Goal: Check status: Check status

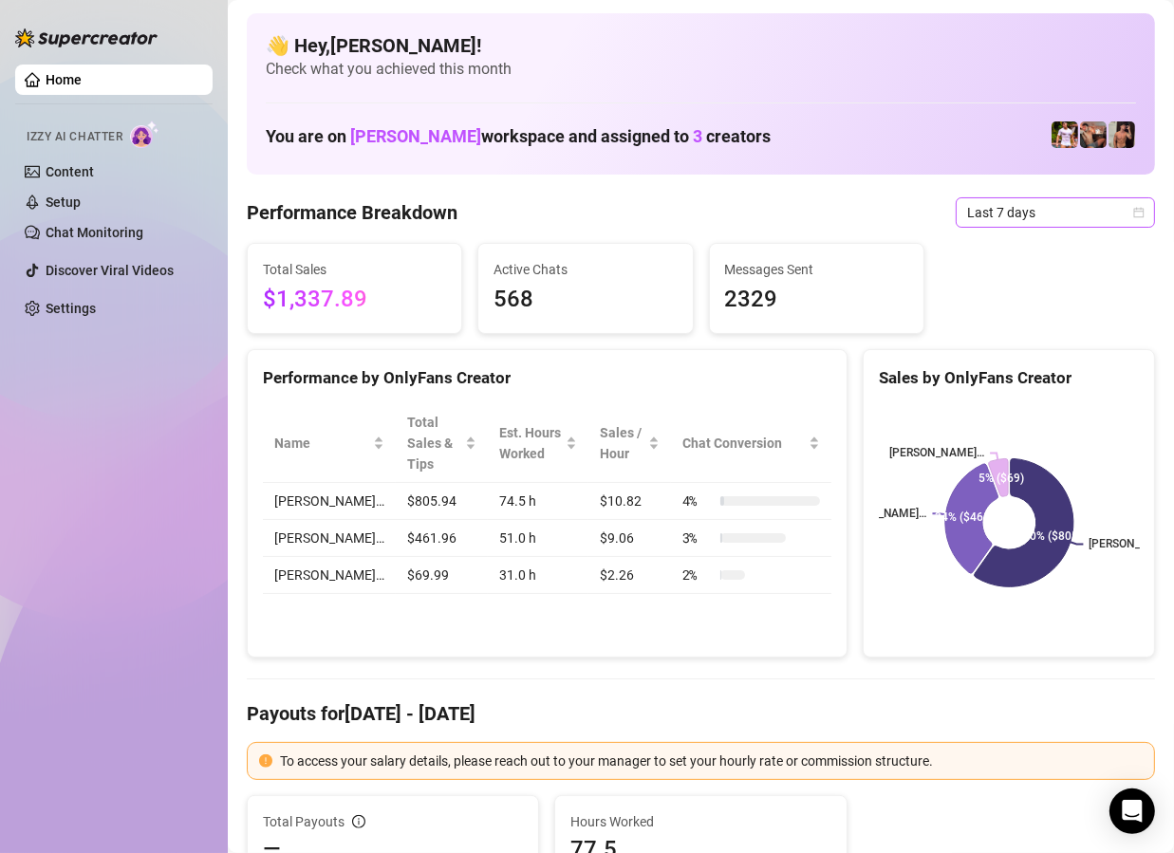
click at [1065, 218] on span "Last 7 days" at bounding box center [1055, 212] width 177 height 28
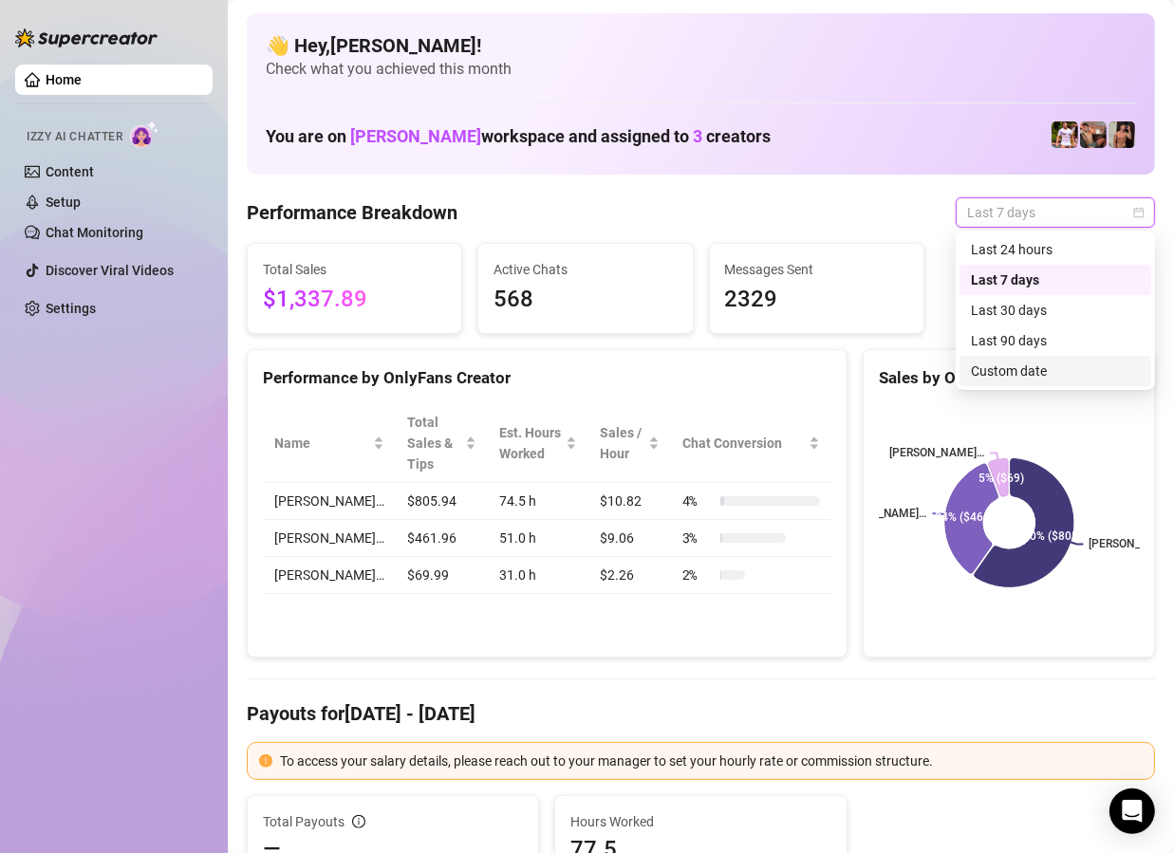
click at [1037, 368] on div "Custom date" at bounding box center [1055, 371] width 169 height 21
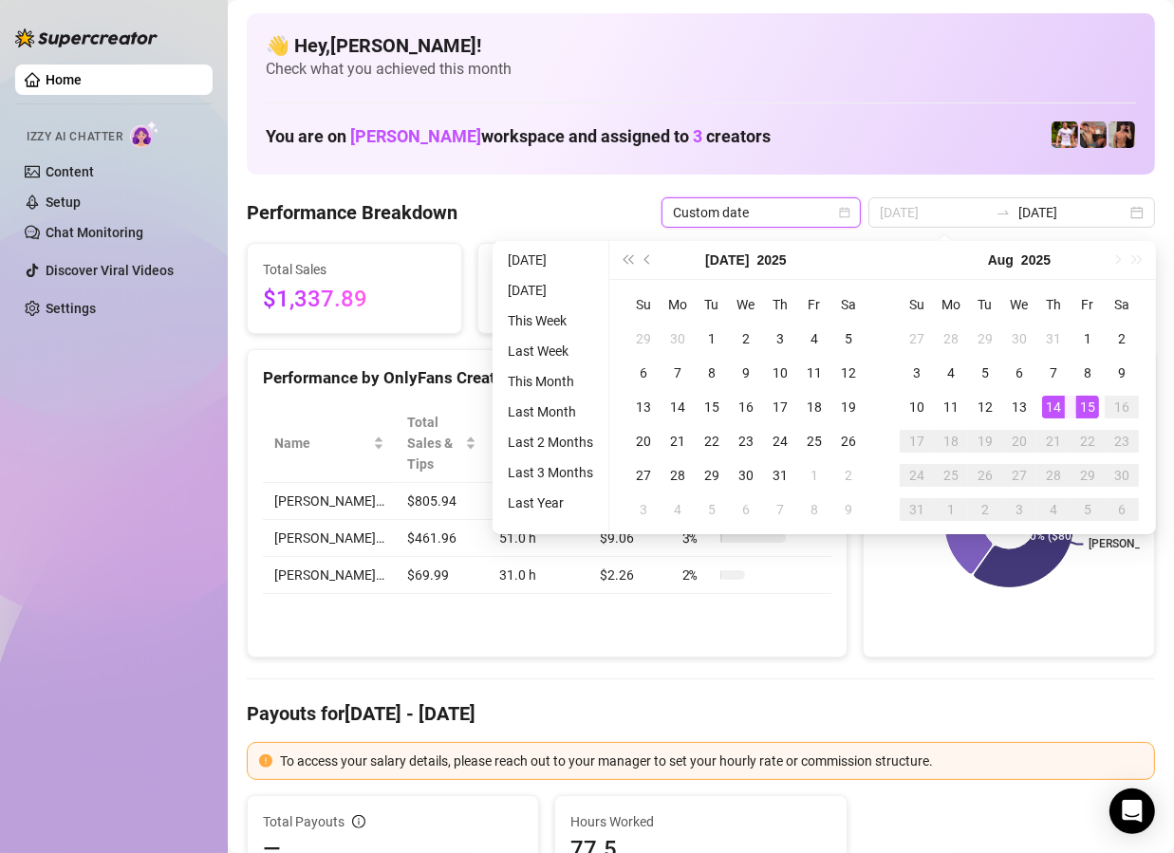
type input "[DATE]"
click at [1089, 404] on div "15" at bounding box center [1087, 407] width 23 height 23
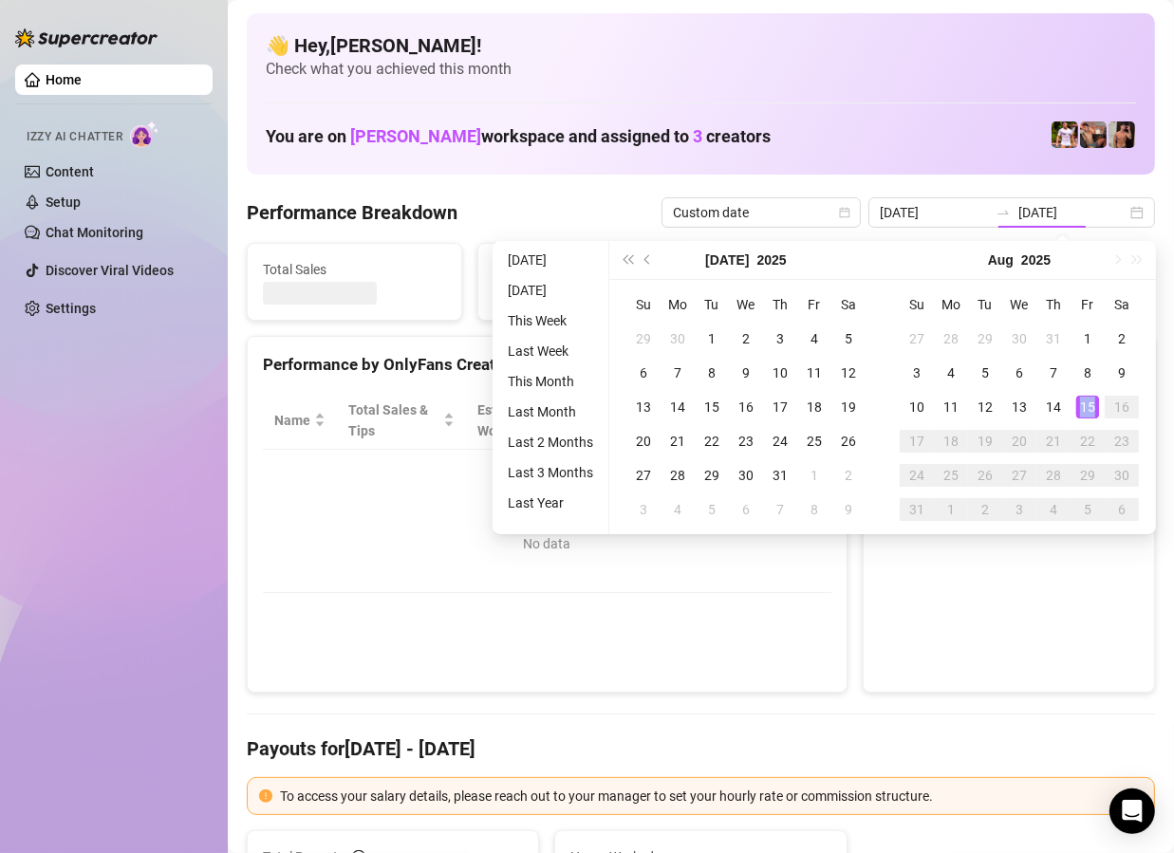
type input "[DATE]"
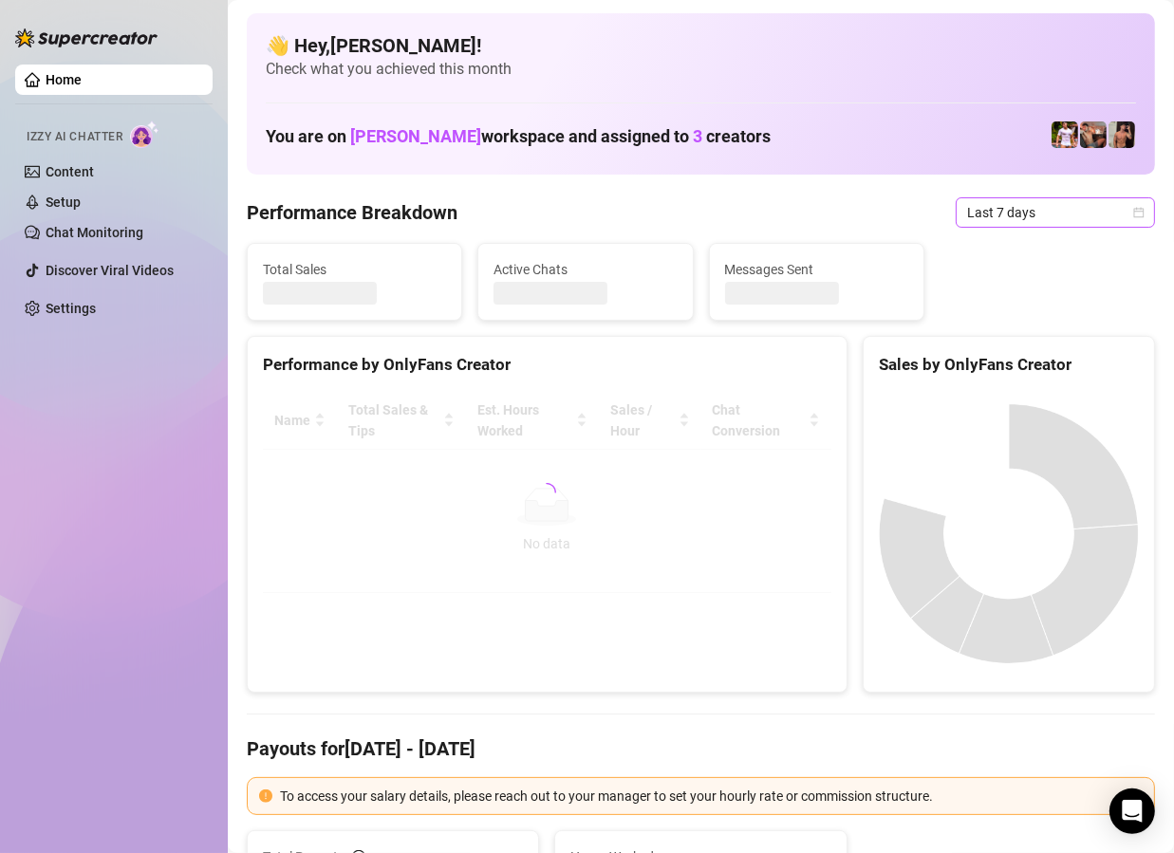
click at [1018, 205] on span "Last 7 days" at bounding box center [1055, 212] width 177 height 28
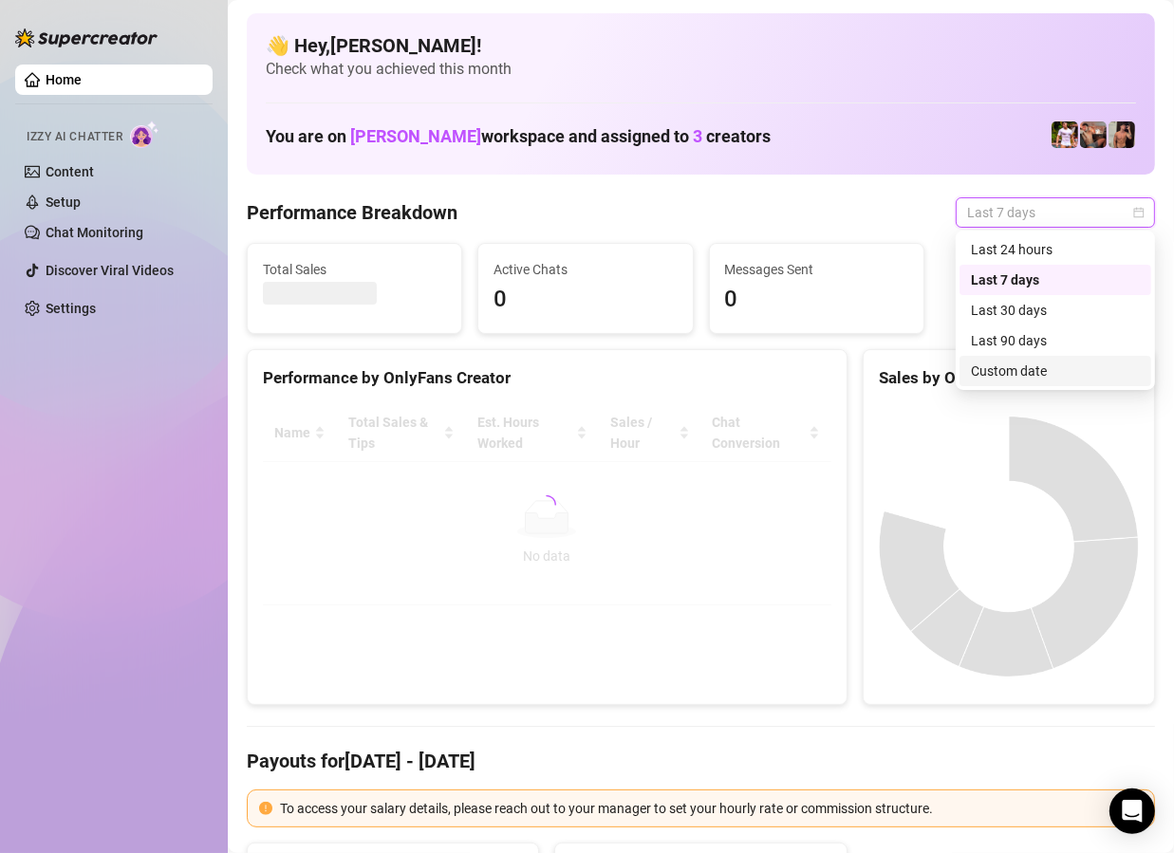
click at [993, 375] on div "Custom date" at bounding box center [1055, 371] width 169 height 21
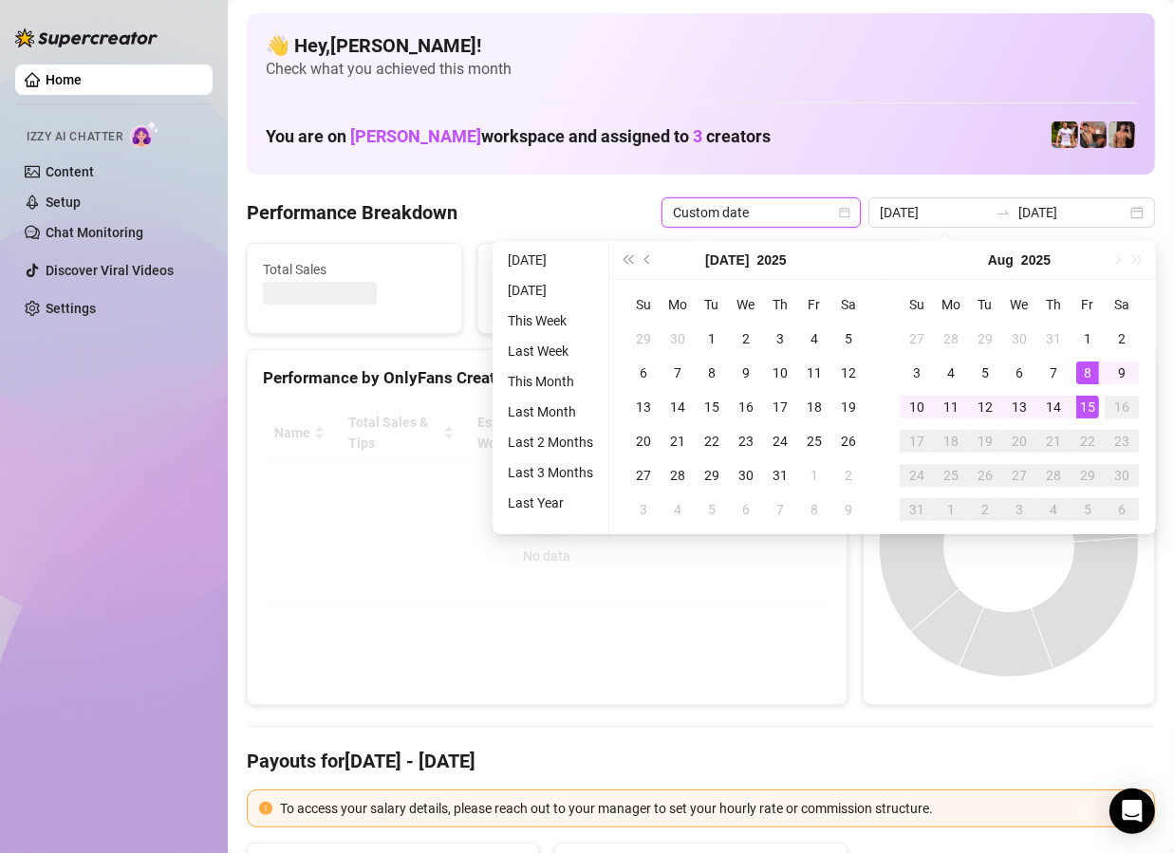
type input "[DATE]"
click at [1087, 408] on div "15" at bounding box center [1087, 407] width 23 height 23
type input "[DATE]"
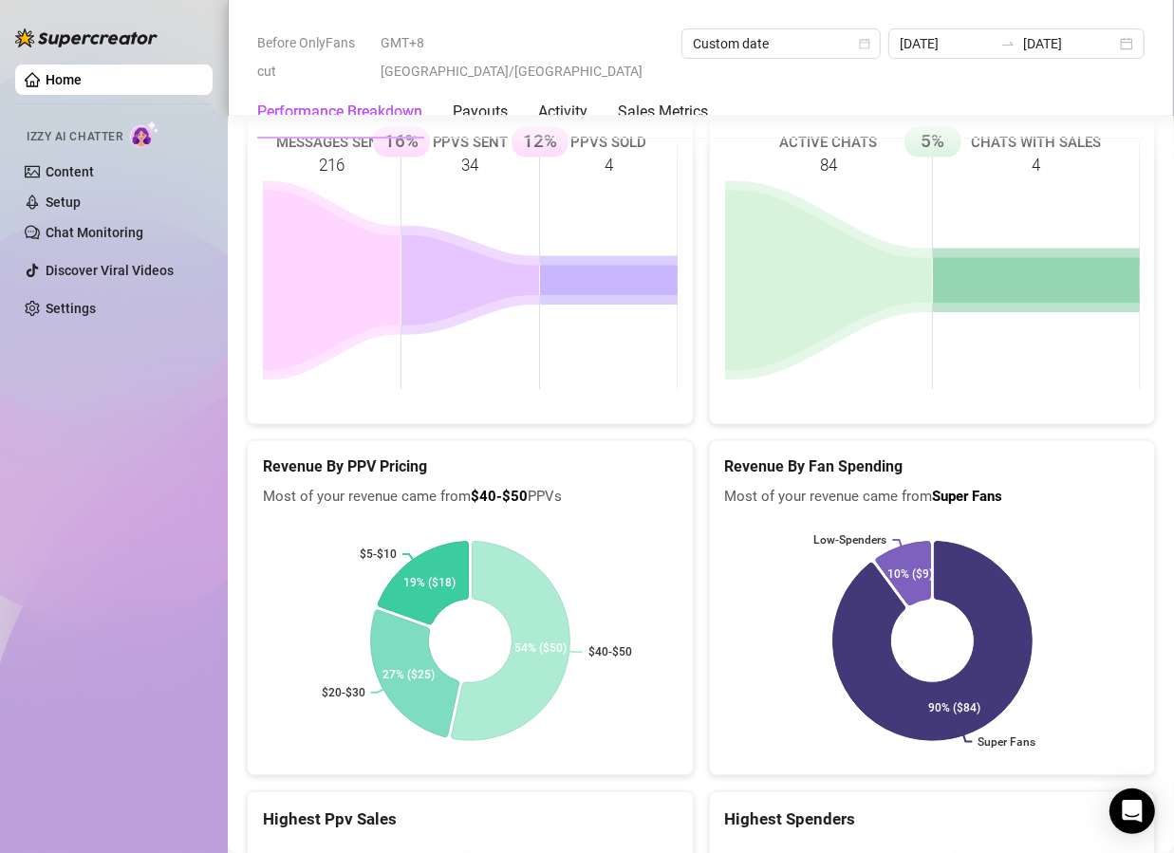
scroll to position [3050, 0]
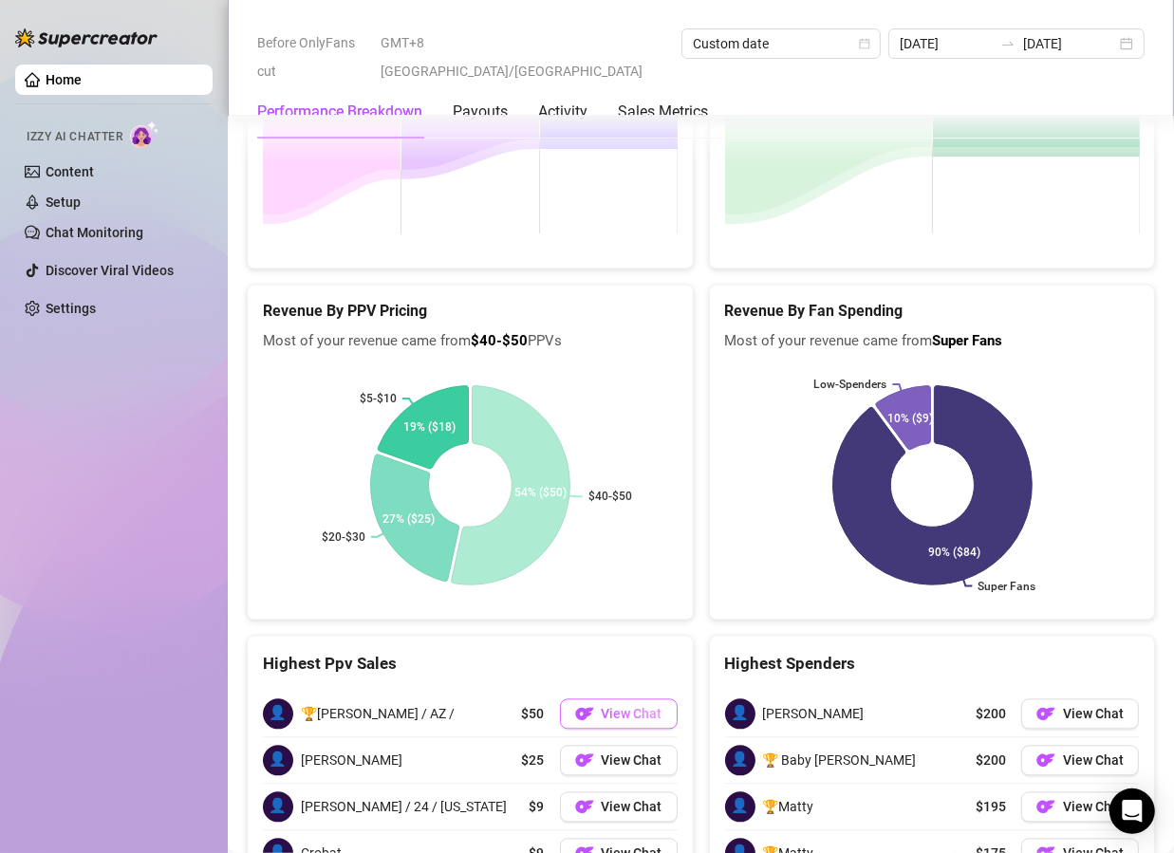
click at [605, 706] on span "View Chat" at bounding box center [632, 713] width 61 height 15
